Goal: Find specific page/section: Find specific page/section

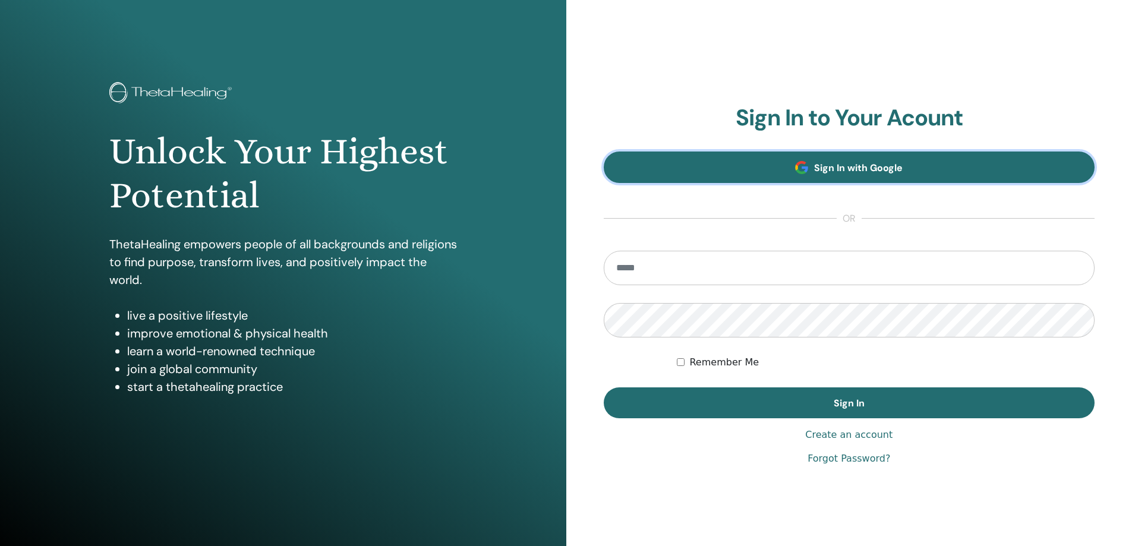
click at [716, 167] on link "Sign In with Google" at bounding box center [849, 166] width 491 height 31
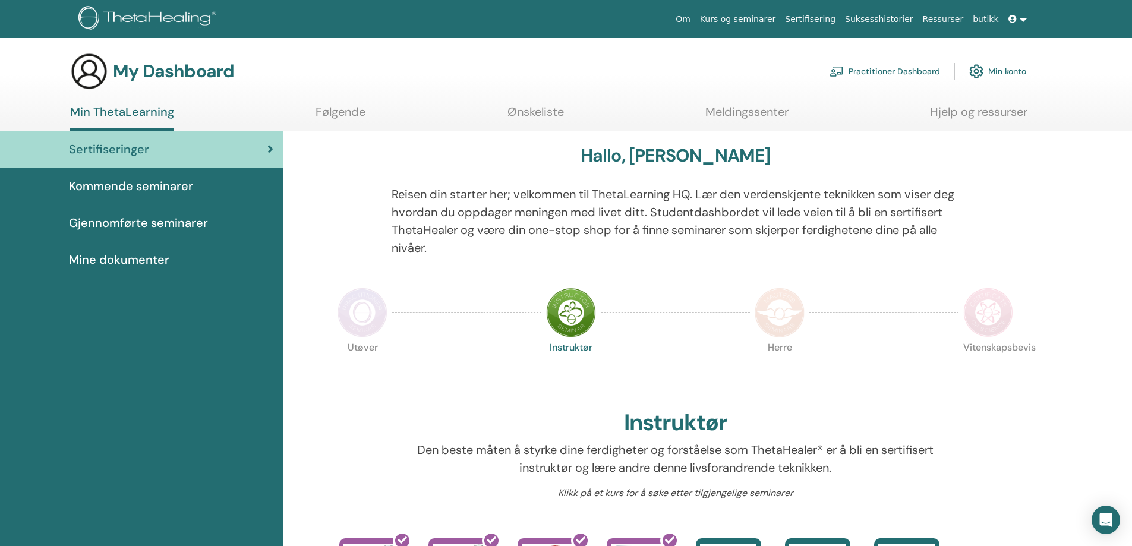
click at [134, 225] on span "Gjennomførte seminarer" at bounding box center [138, 223] width 139 height 18
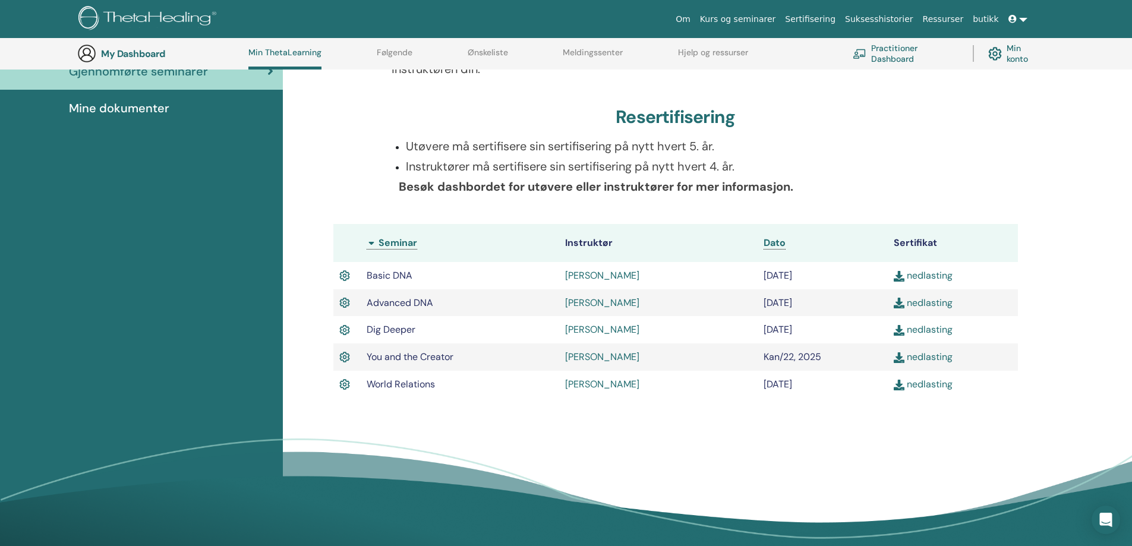
scroll to position [210, 0]
